Goal: Book appointment/travel/reservation

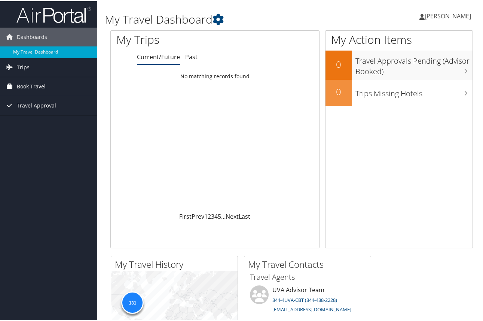
click at [27, 85] on span "Book Travel" at bounding box center [31, 85] width 29 height 19
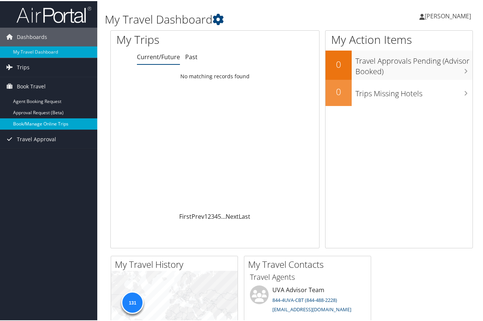
click at [26, 125] on link "Book/Manage Online Trips" at bounding box center [48, 122] width 97 height 11
